Goal: Find specific page/section: Find specific page/section

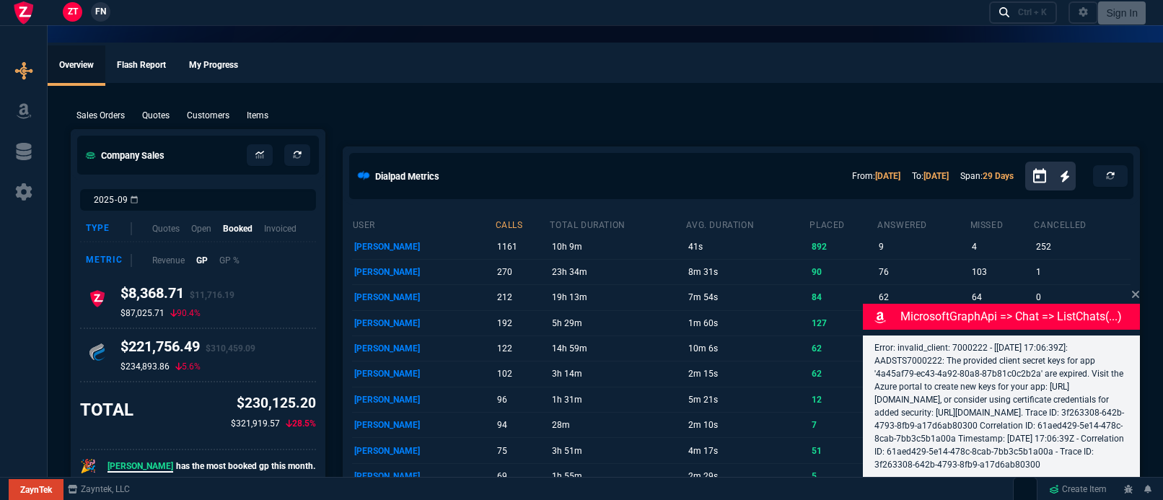
select select "5: [PERSON_NAME]"
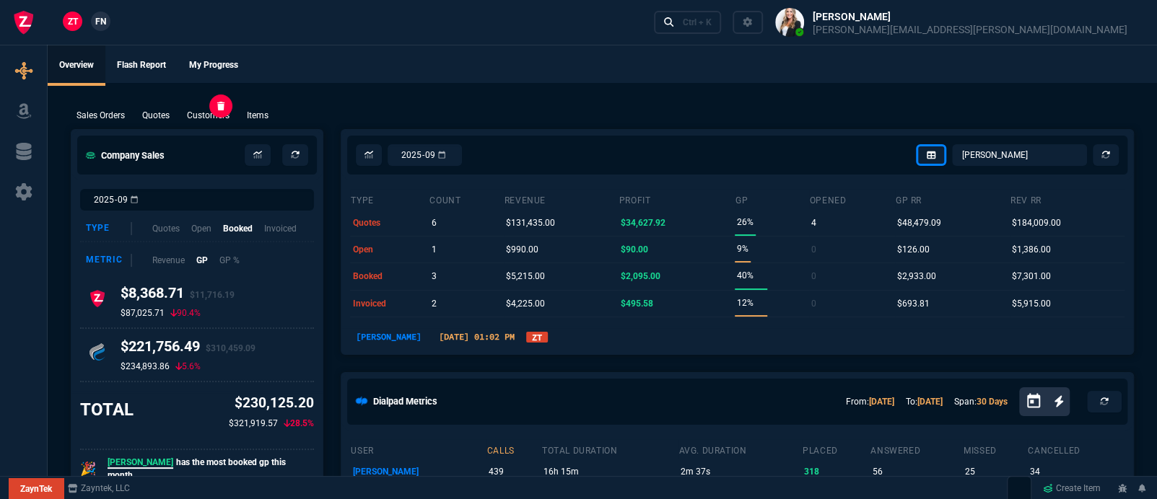
click at [199, 114] on p "Customers" at bounding box center [208, 115] width 43 height 13
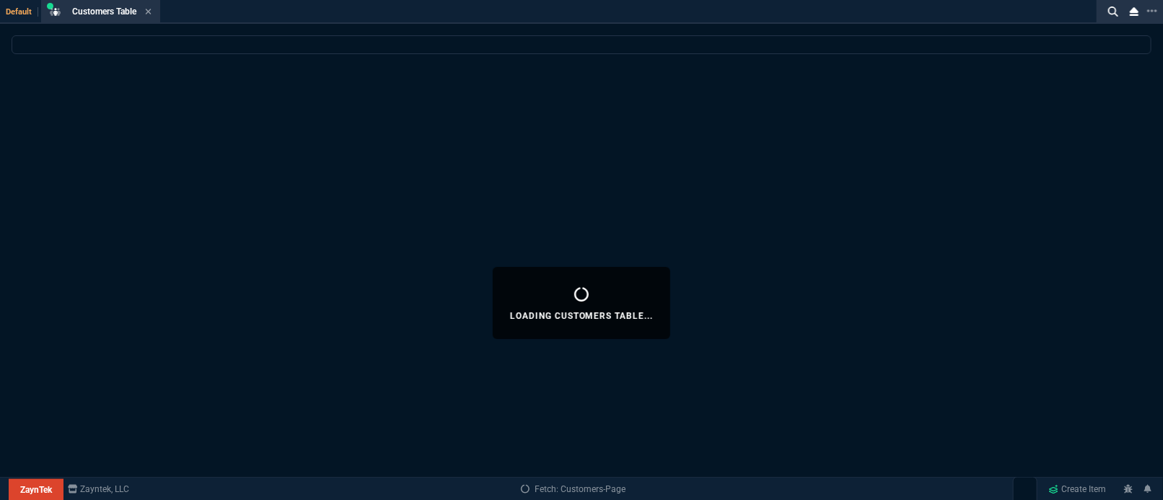
select select
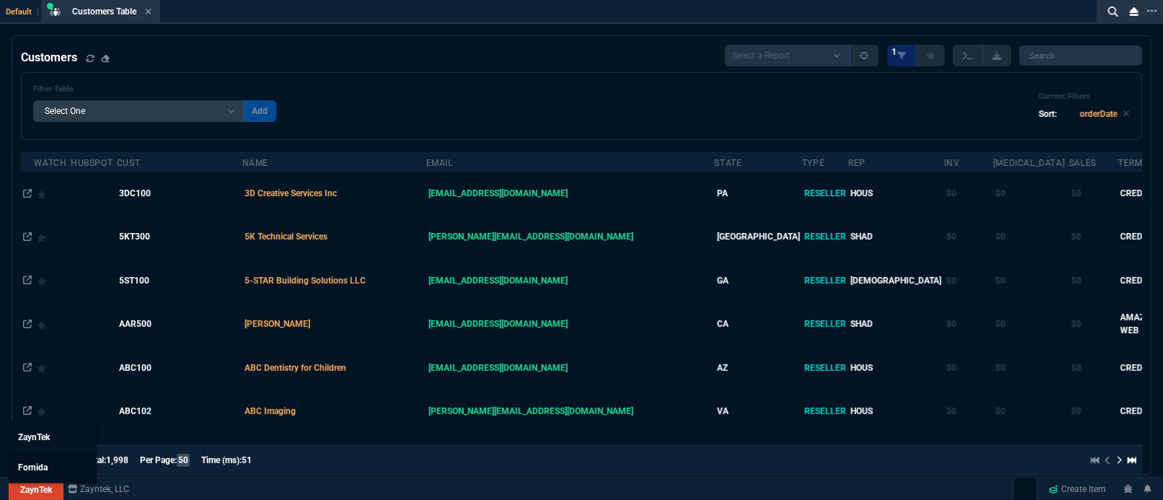
click at [43, 465] on span "Fornida" at bounding box center [33, 468] width 30 height 10
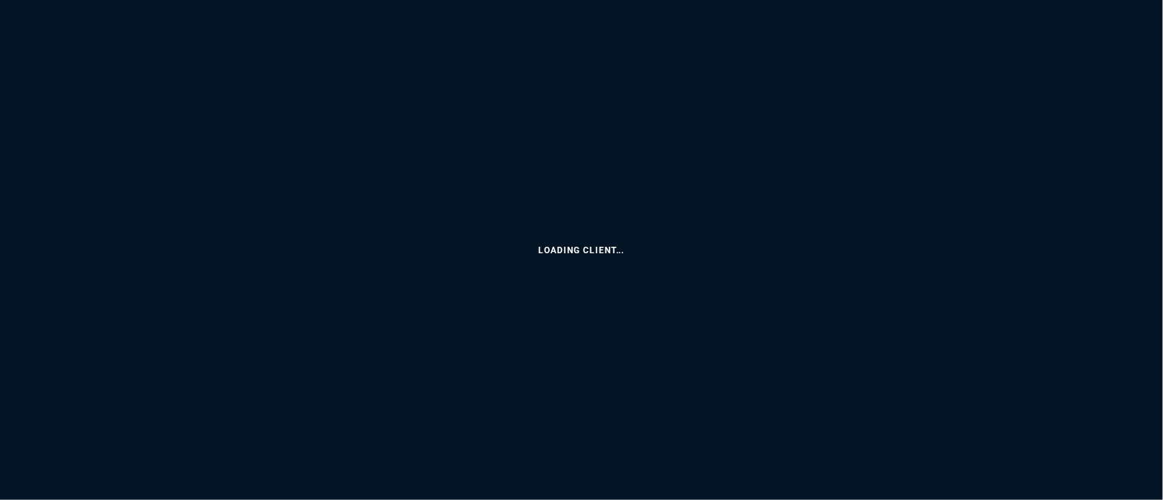
select select "5: [PERSON_NAME]"
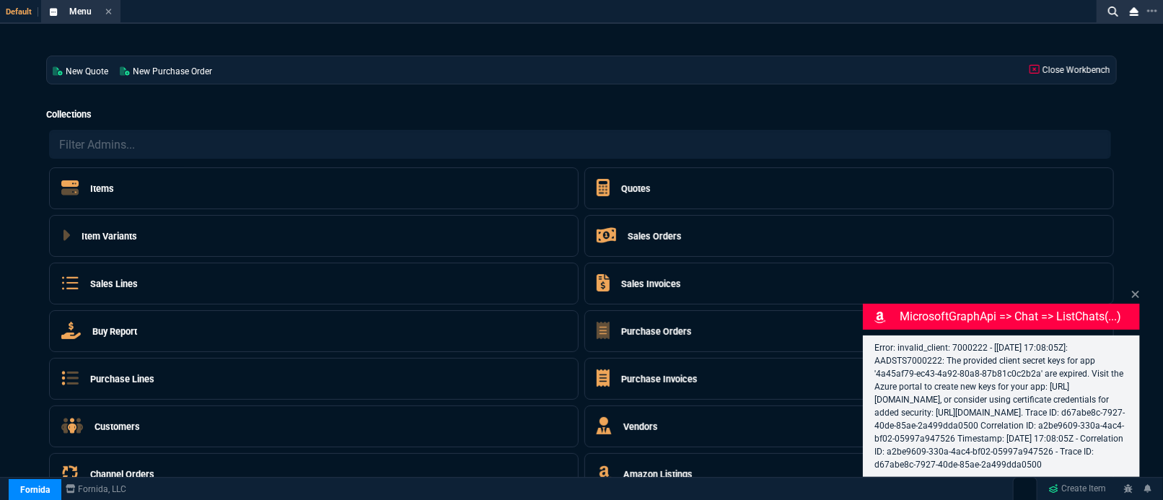
select select "5: [PERSON_NAME]"
click at [1132, 289] on icon at bounding box center [1136, 295] width 9 height 12
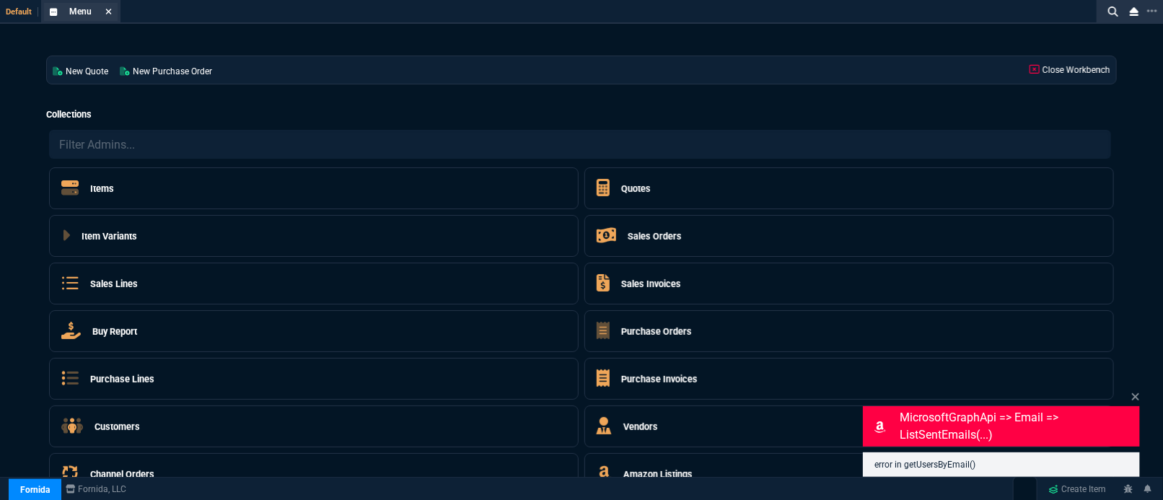
click at [108, 9] on icon at bounding box center [108, 11] width 6 height 9
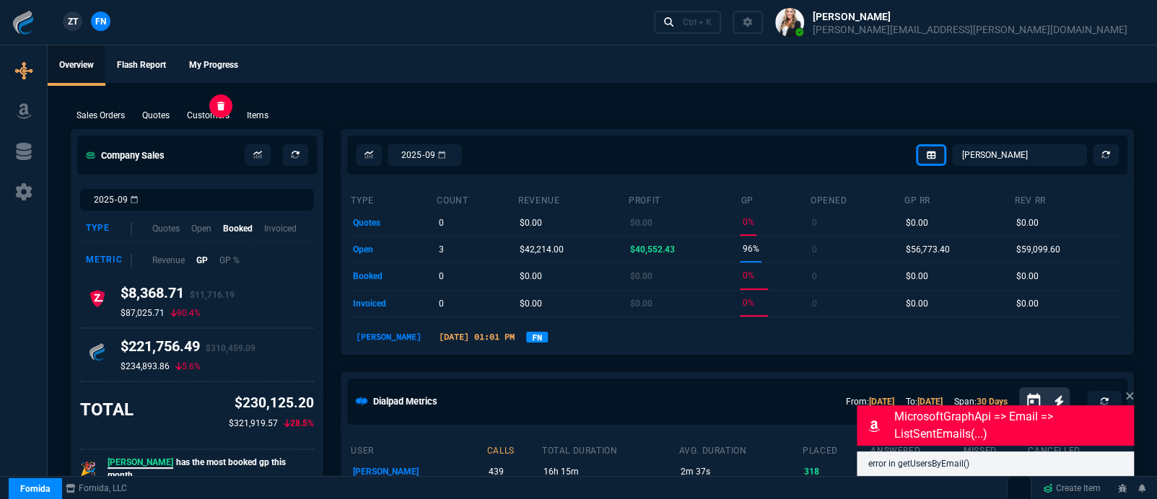
click at [214, 116] on p "Customers" at bounding box center [208, 115] width 43 height 13
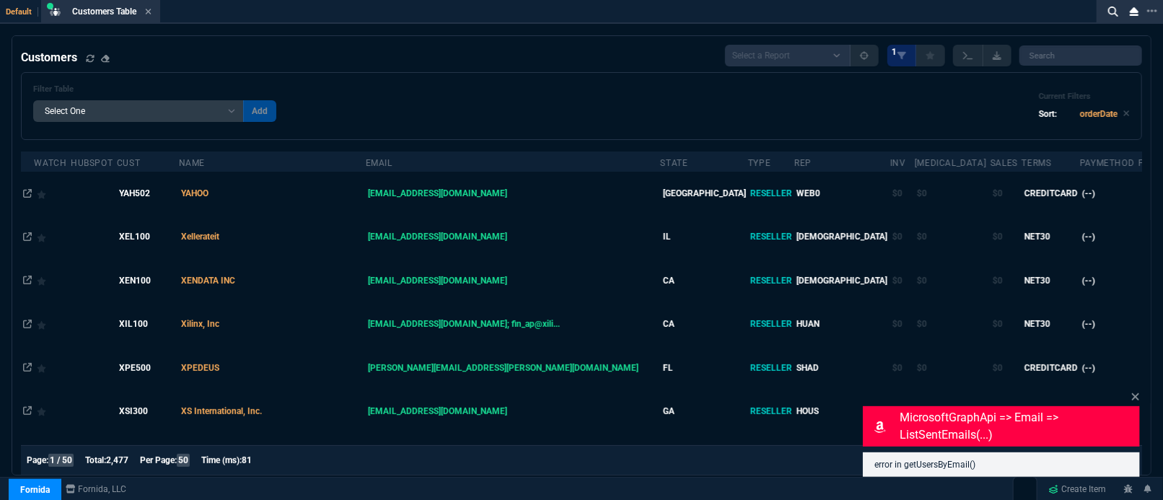
drag, startPoint x: 191, startPoint y: 108, endPoint x: 177, endPoint y: 118, distance: 17.6
click at [191, 108] on select "Add Filter () avgProf (orderData.avgProfit) avgRev (orderData.avgRevenue) Bal (…" at bounding box center [138, 111] width 211 height 22
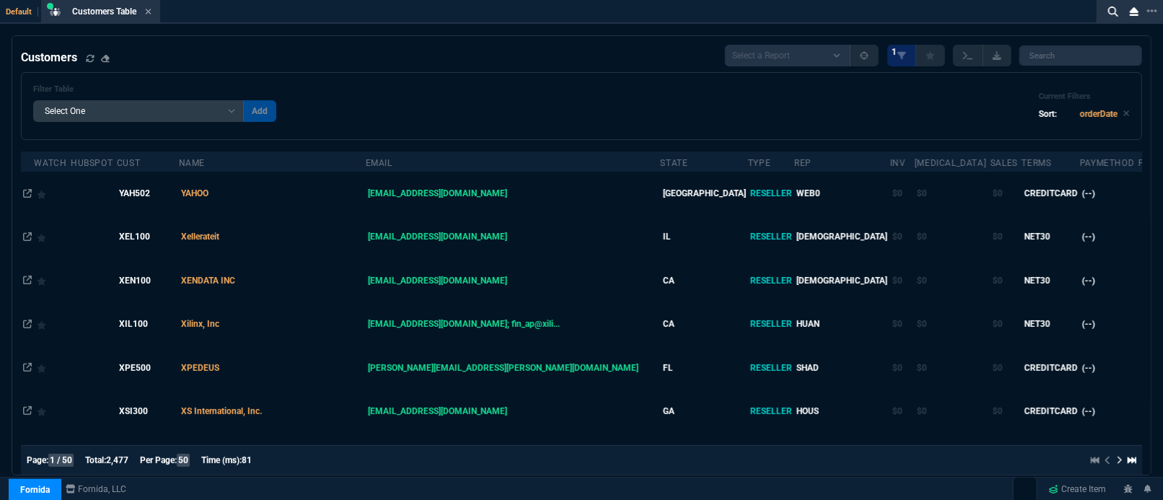
select select "17: Object"
click at [33, 100] on select "Add Filter () avgProf (orderData.avgProfit) avgRev (orderData.avgRevenue) Bal (…" at bounding box center [138, 111] width 211 height 22
click at [279, 112] on select "Equal to Contains Not Equal to" at bounding box center [281, 111] width 77 height 22
select select "0: $eq"
click at [243, 100] on select "Equal to Contains Not Equal to" at bounding box center [281, 111] width 77 height 22
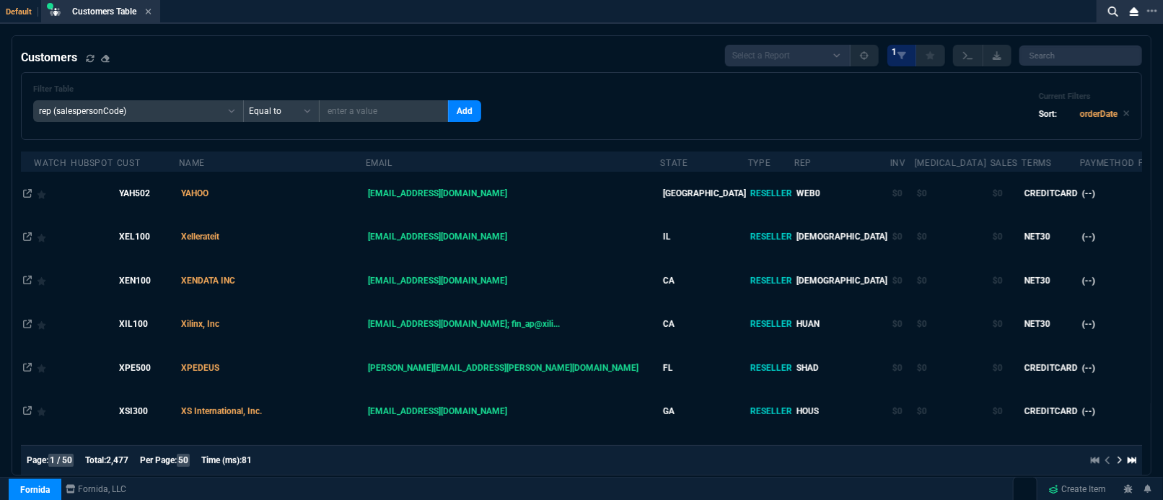
drag, startPoint x: 343, startPoint y: 124, endPoint x: 355, endPoint y: 121, distance: 12.8
click at [355, 121] on input "text" at bounding box center [384, 111] width 130 height 22
type input "[PERSON_NAME]"
click at [448, 119] on button "Add" at bounding box center [464, 111] width 33 height 22
select select
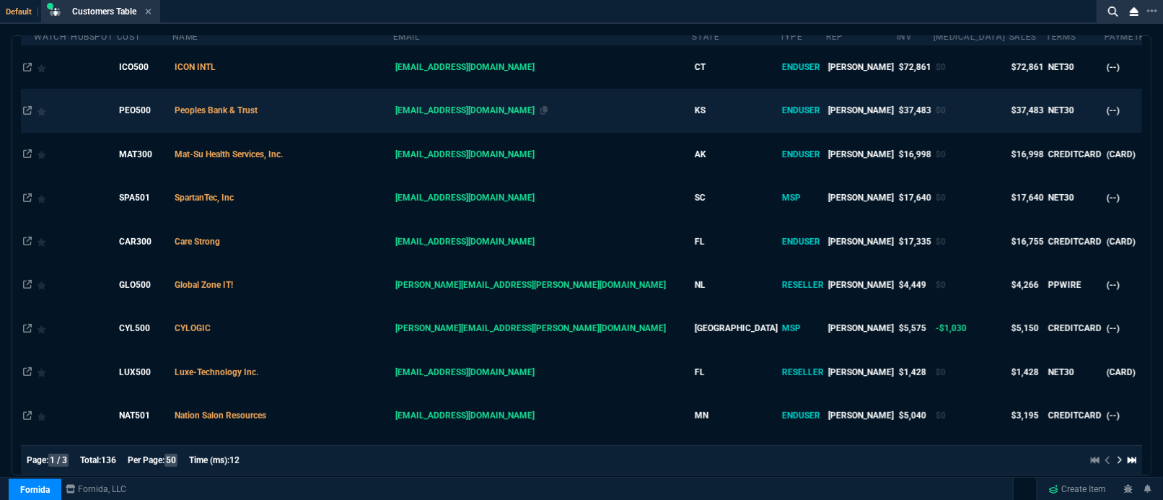
scroll to position [256, 0]
